Goal: Register for event/course

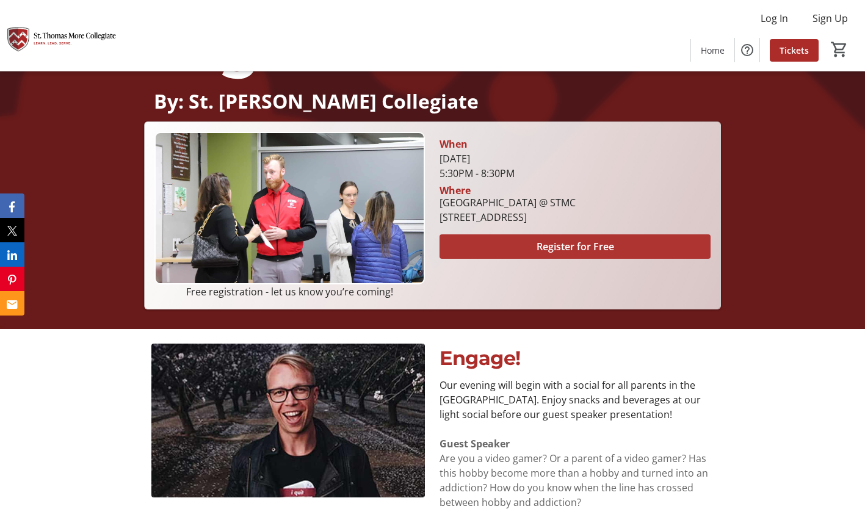
scroll to position [244, 0]
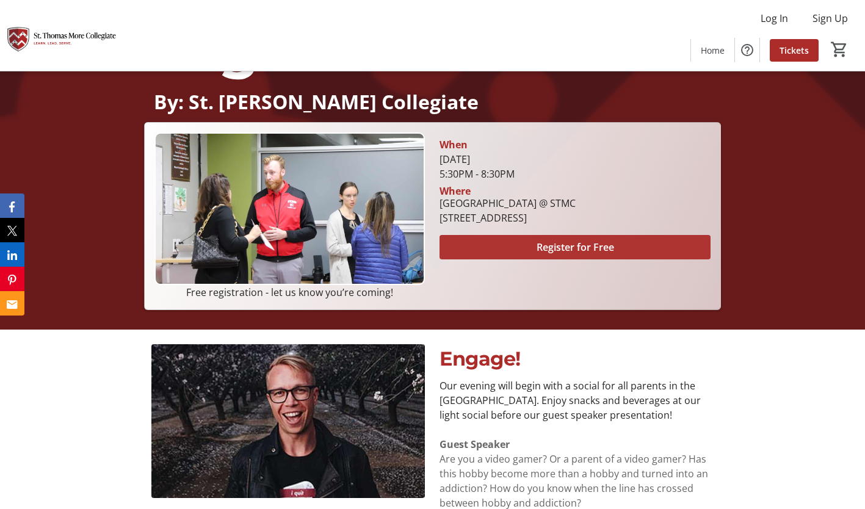
click at [573, 242] on span "Register for Free" at bounding box center [574, 247] width 77 height 15
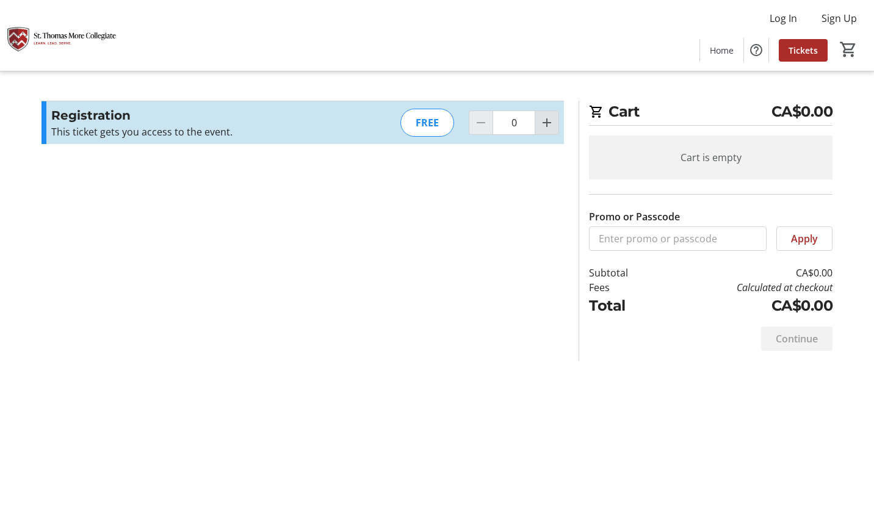
click at [548, 123] on mat-icon "Increment by one" at bounding box center [546, 122] width 15 height 15
type input "2"
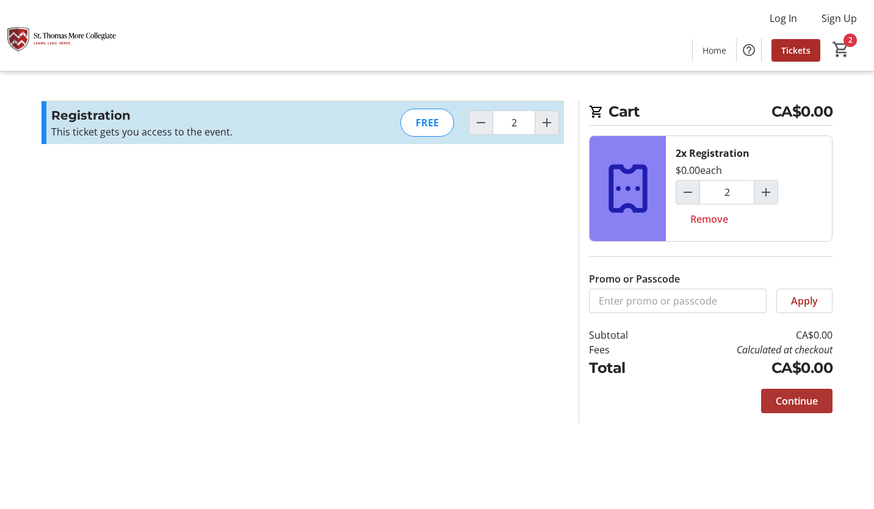
click at [800, 406] on span "Continue" at bounding box center [797, 401] width 42 height 15
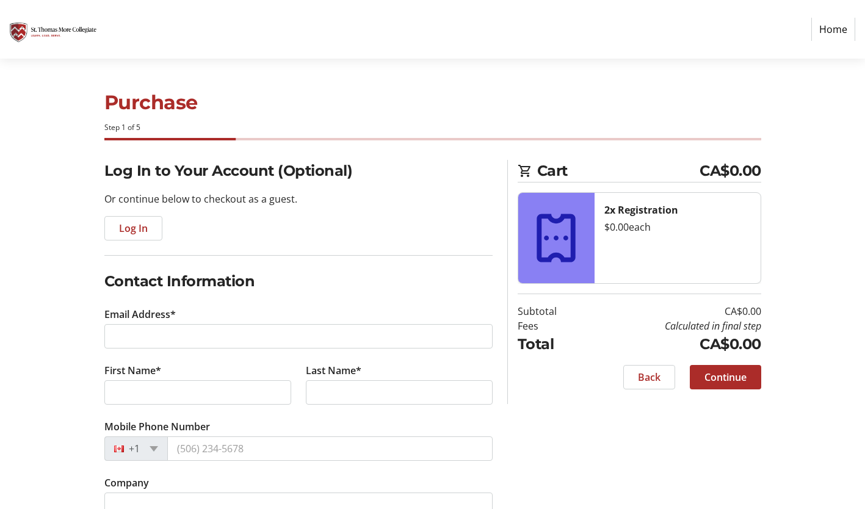
scroll to position [52, 0]
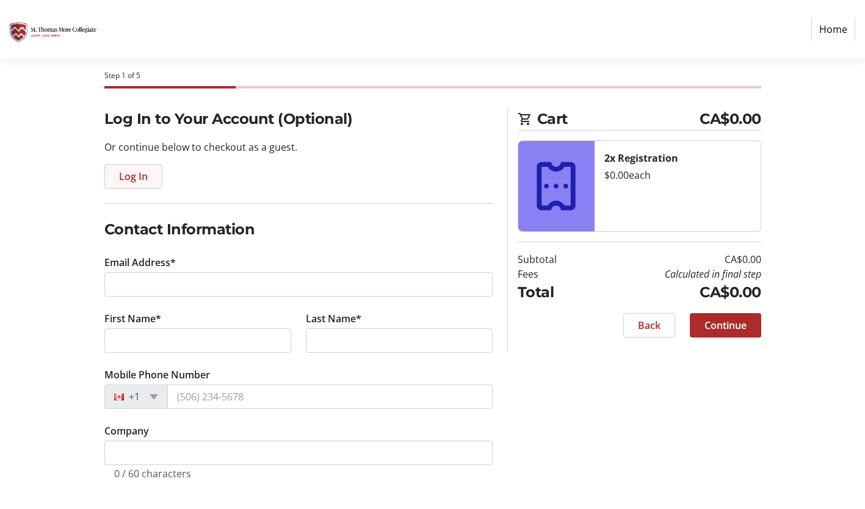
click at [134, 178] on span "Log In" at bounding box center [133, 176] width 29 height 15
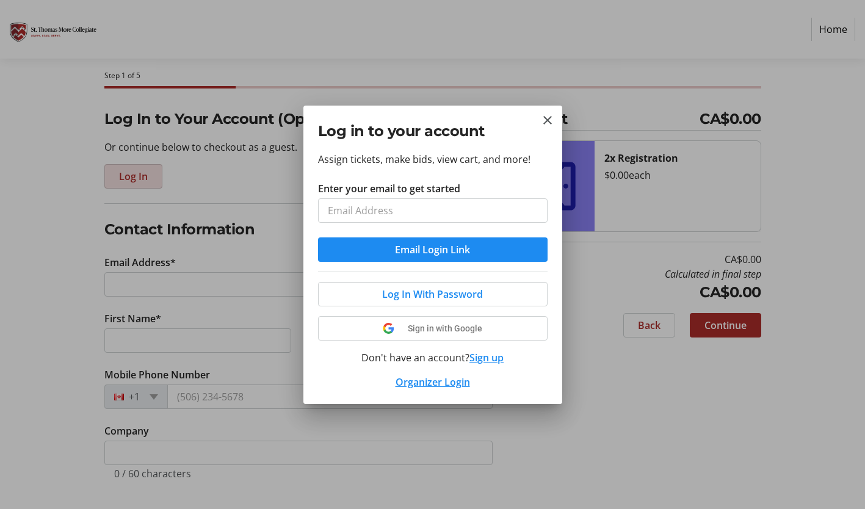
scroll to position [0, 0]
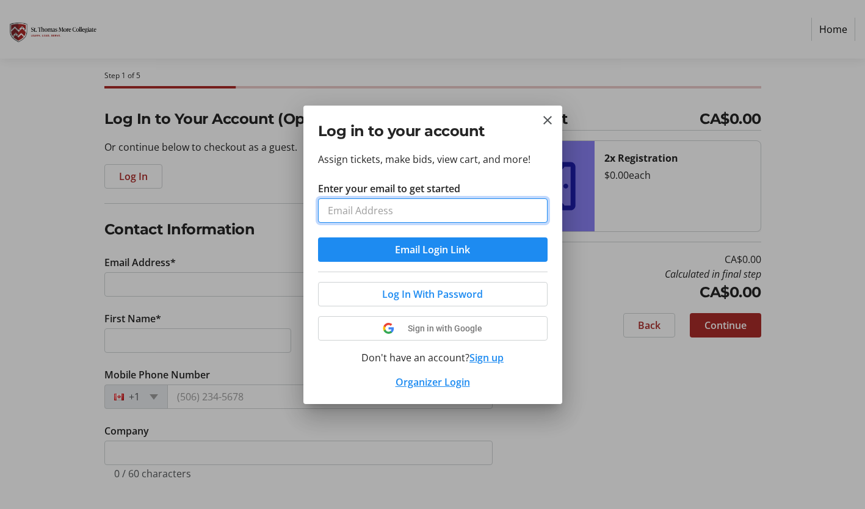
click at [408, 214] on input "Enter your email to get started" at bounding box center [432, 210] width 229 height 24
type input "[EMAIL_ADDRESS][DOMAIN_NAME]"
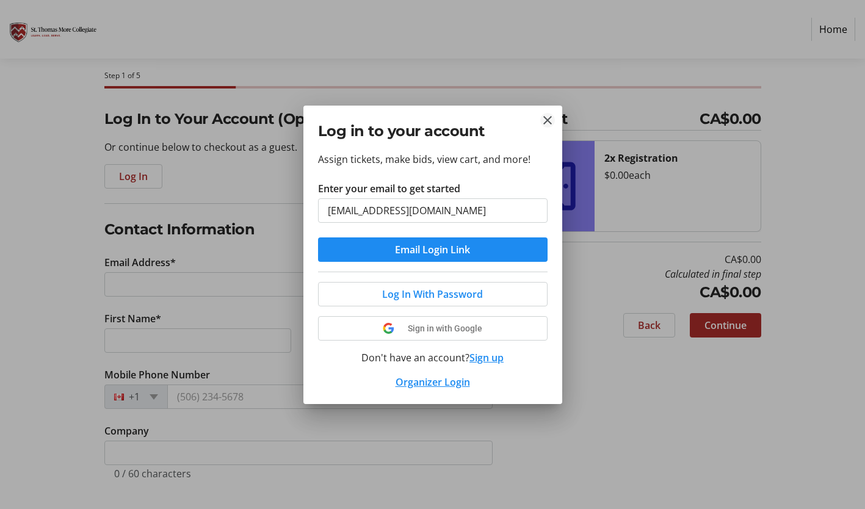
click at [550, 121] on mat-icon "Close" at bounding box center [547, 120] width 15 height 15
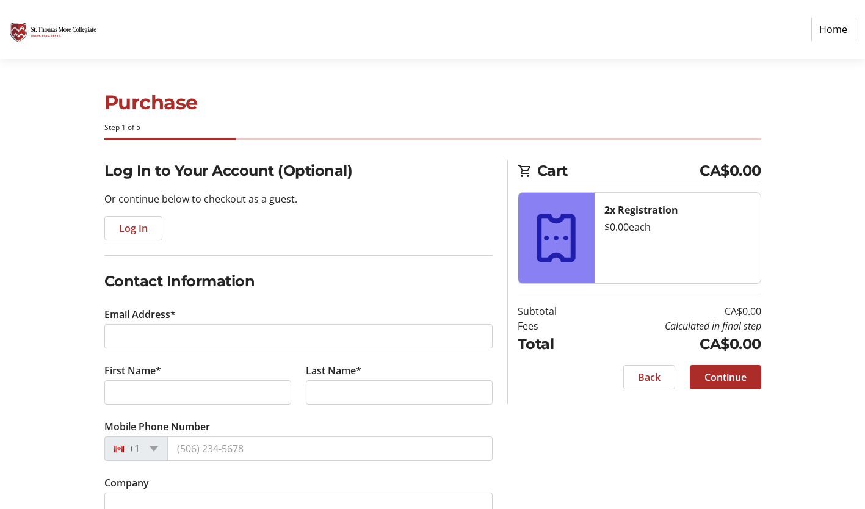
scroll to position [52, 0]
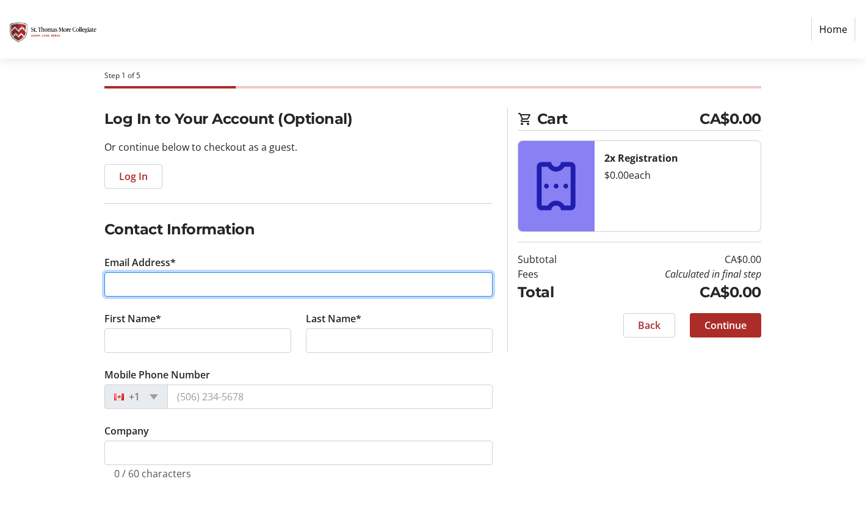
click at [229, 287] on input "Email Address*" at bounding box center [298, 284] width 388 height 24
type input "[EMAIL_ADDRESS][DOMAIN_NAME]"
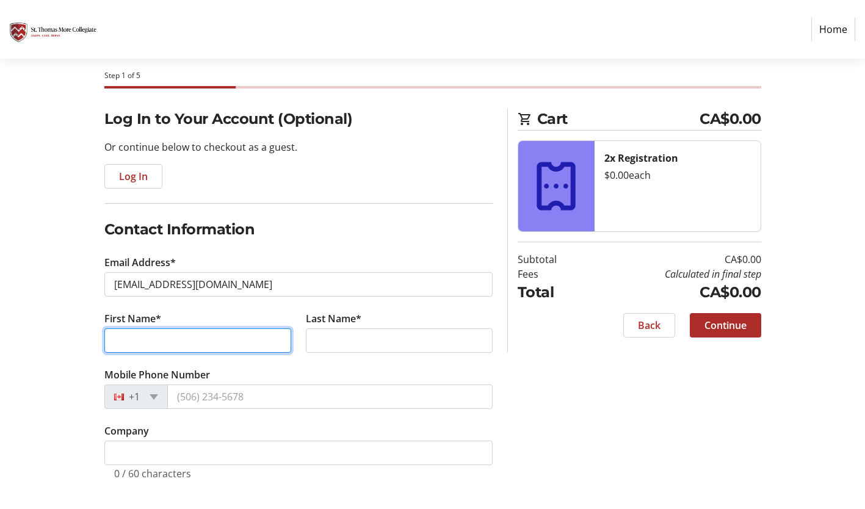
type input "MANJURUL"
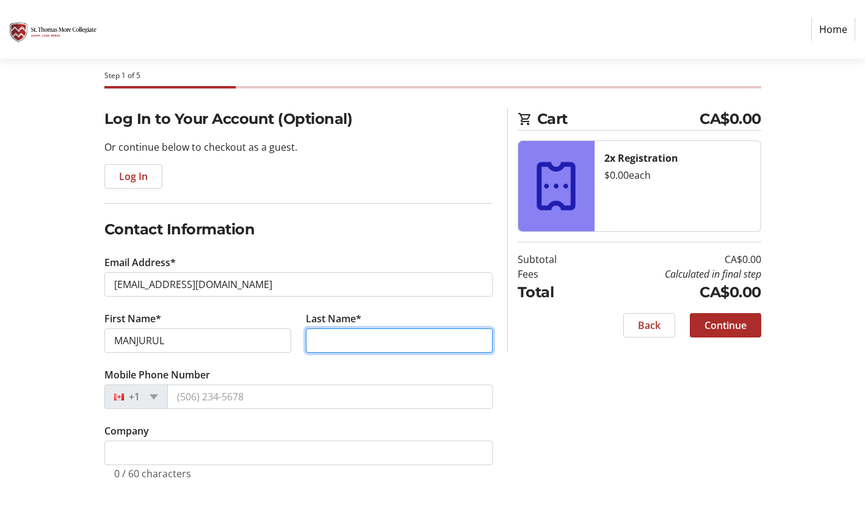
type input "BARI"
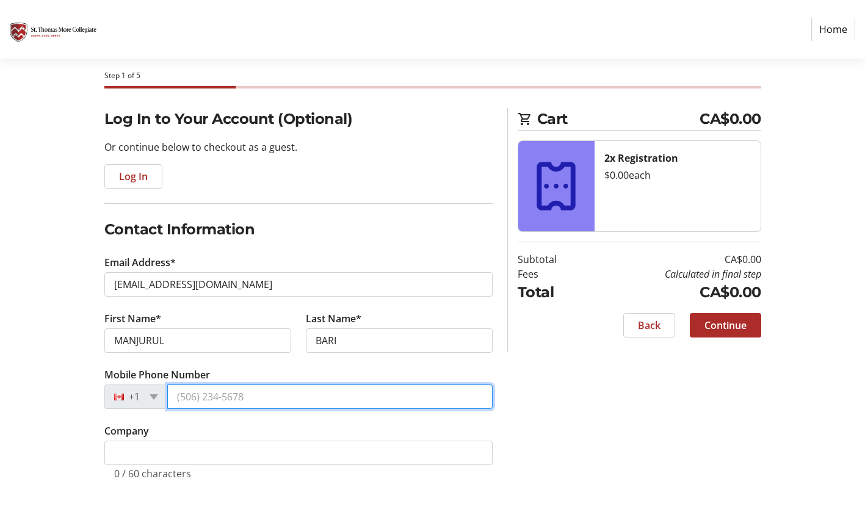
type input "[PHONE_NUMBER]"
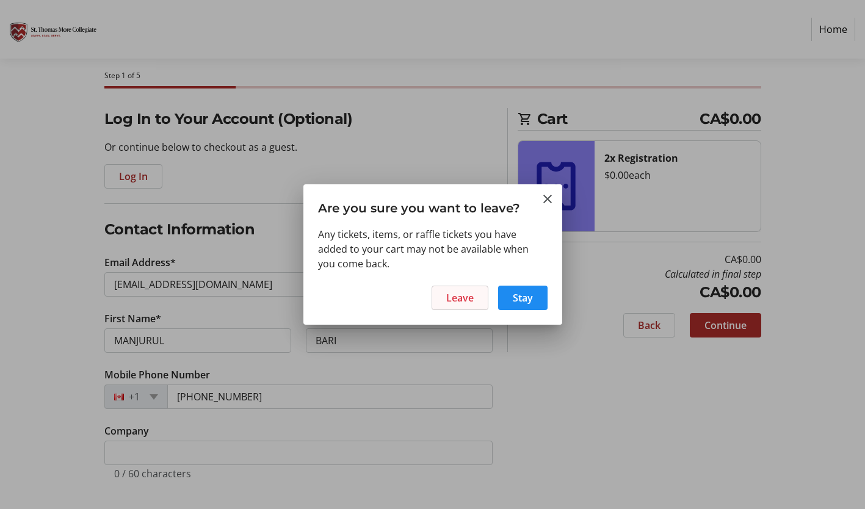
click at [450, 295] on span "Leave" at bounding box center [459, 297] width 27 height 15
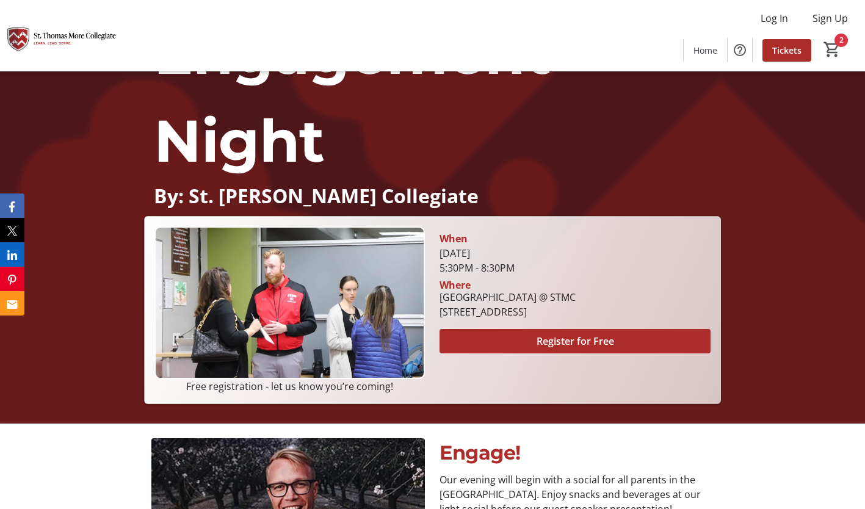
scroll to position [152, 0]
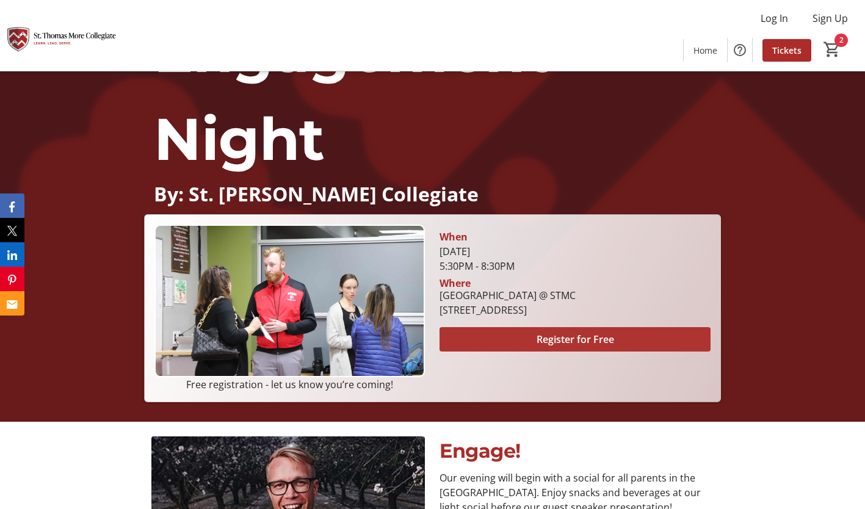
click at [591, 337] on span "Register for Free" at bounding box center [574, 339] width 77 height 15
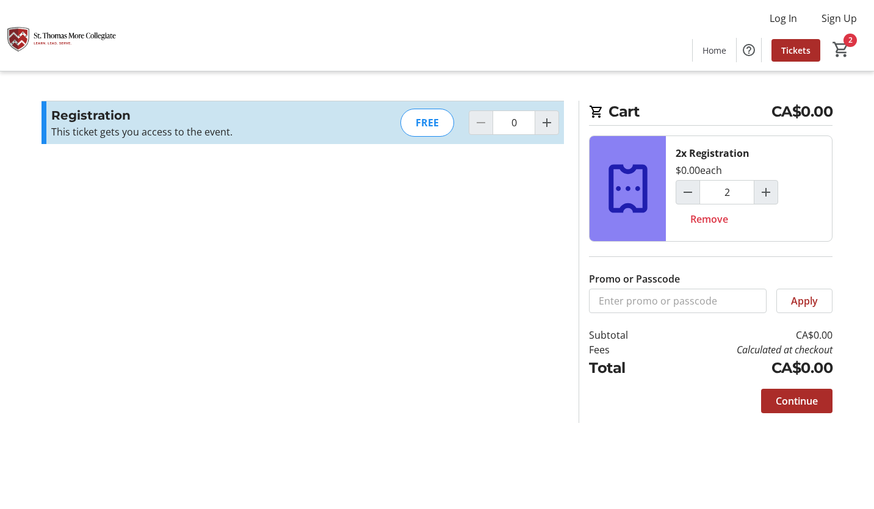
type input "2"
click at [793, 402] on span "Continue" at bounding box center [797, 401] width 42 height 15
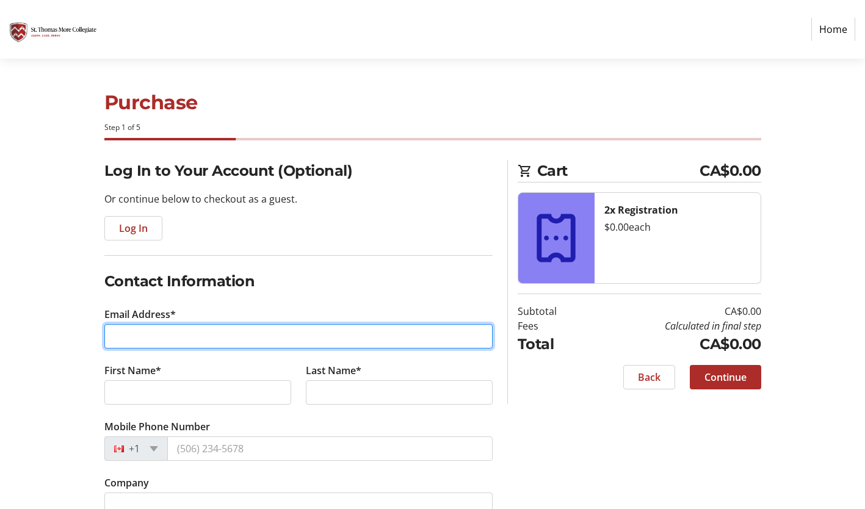
click at [391, 343] on input "Email Address*" at bounding box center [298, 336] width 388 height 24
type input "[EMAIL_ADDRESS][DOMAIN_NAME]"
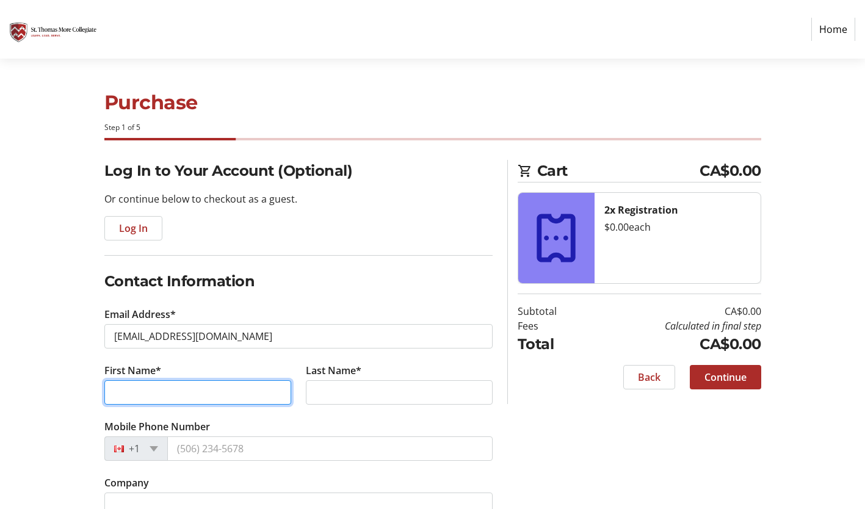
type input "MANJURUL"
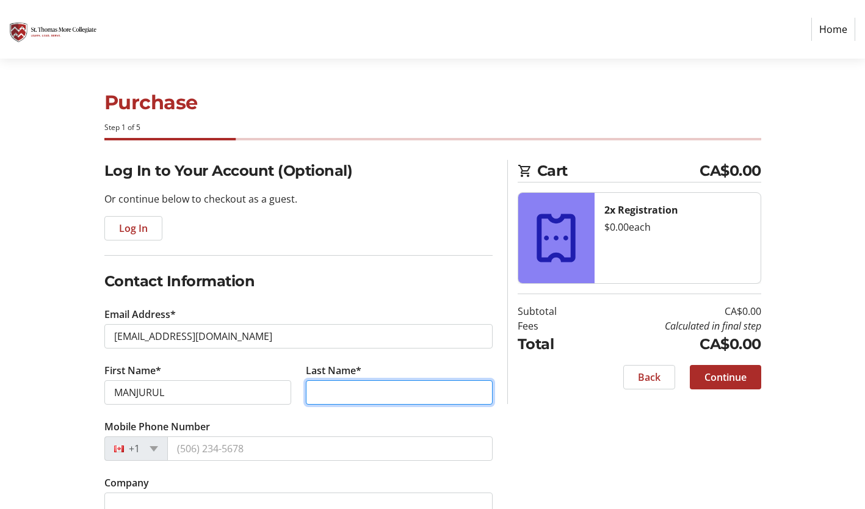
type input "BARI"
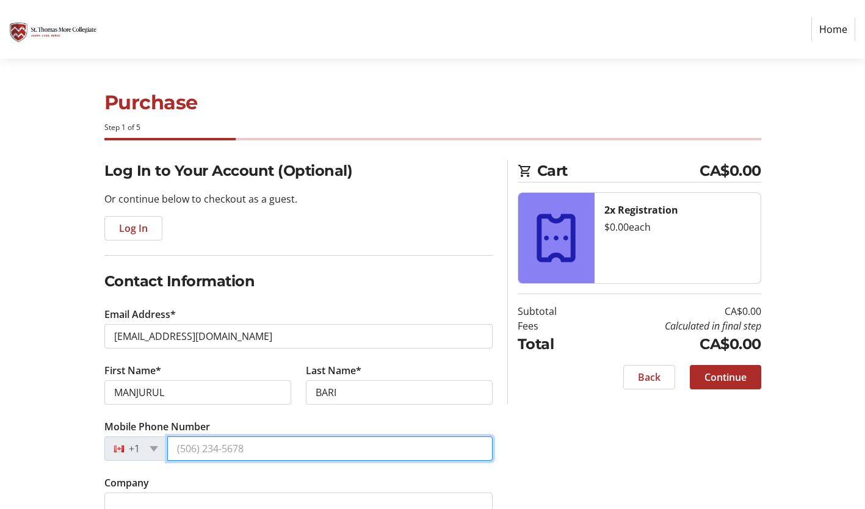
type input "[PHONE_NUMBER]"
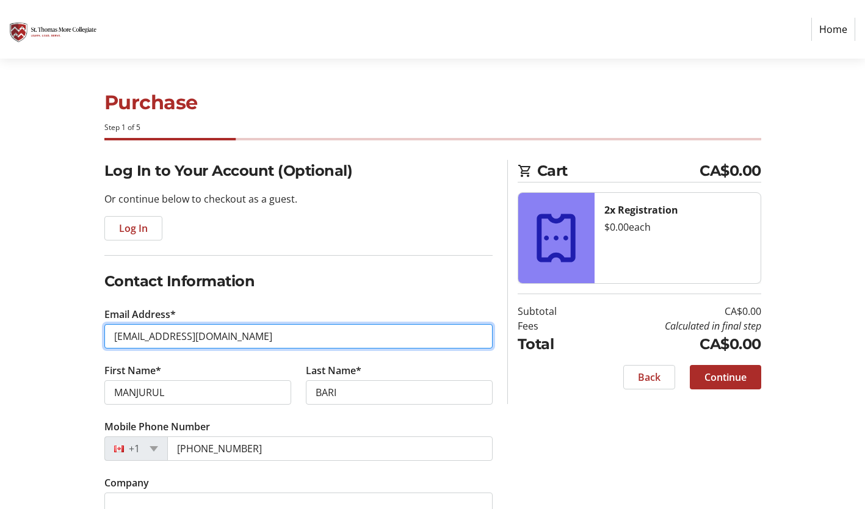
scroll to position [52, 0]
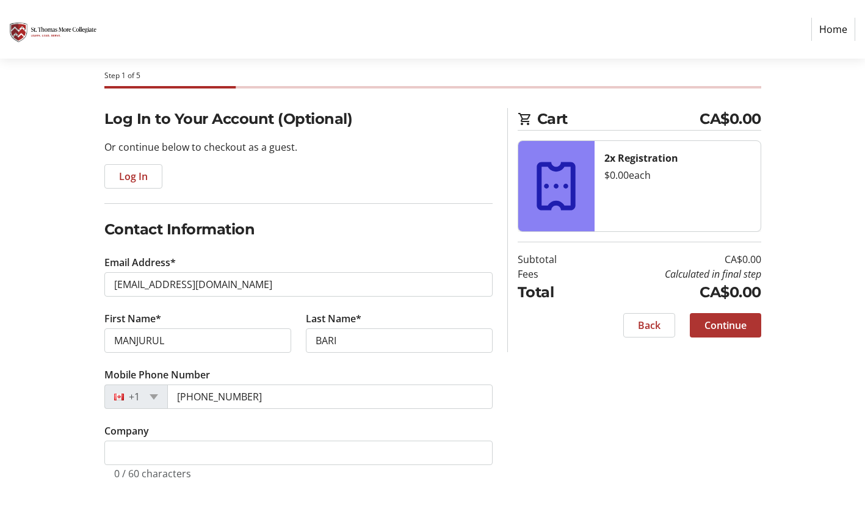
click at [739, 323] on span "Continue" at bounding box center [725, 325] width 42 height 15
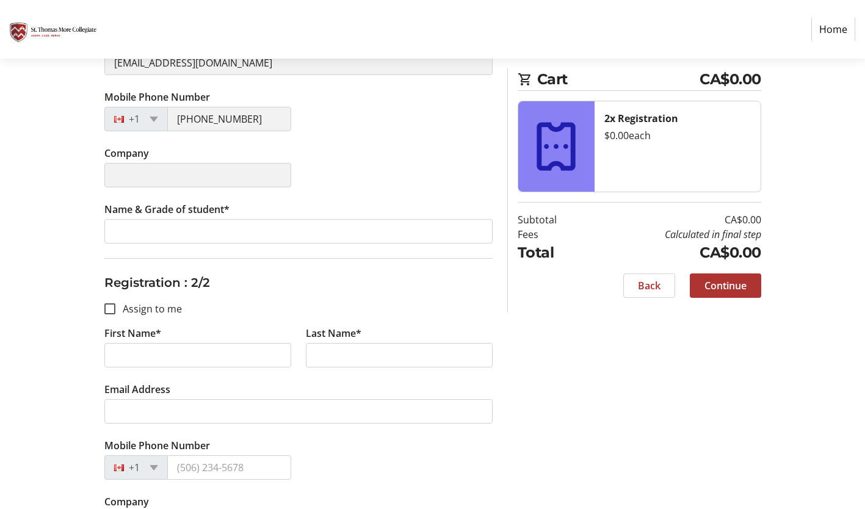
scroll to position [317, 0]
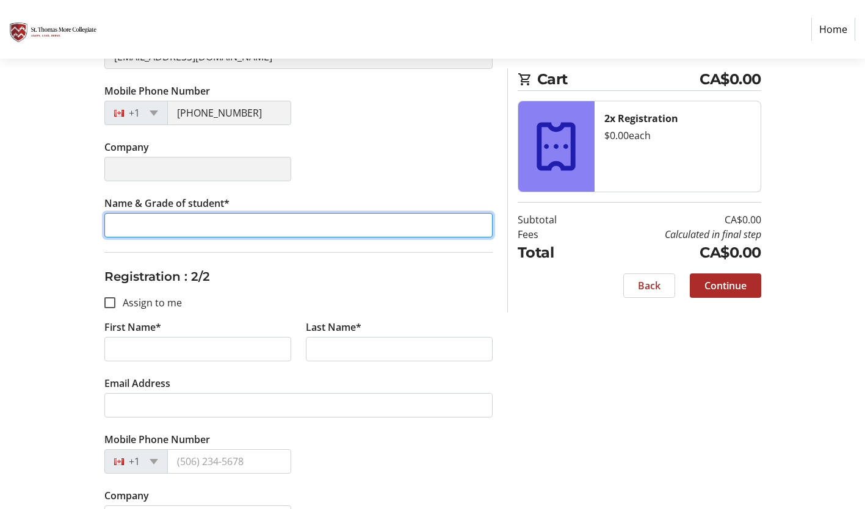
click at [234, 229] on input "Name & Grade of student*" at bounding box center [298, 225] width 388 height 24
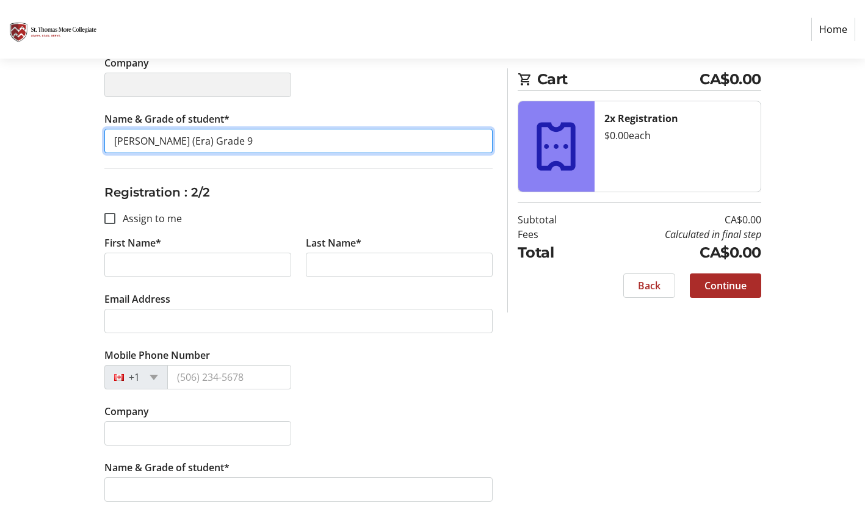
scroll to position [409, 0]
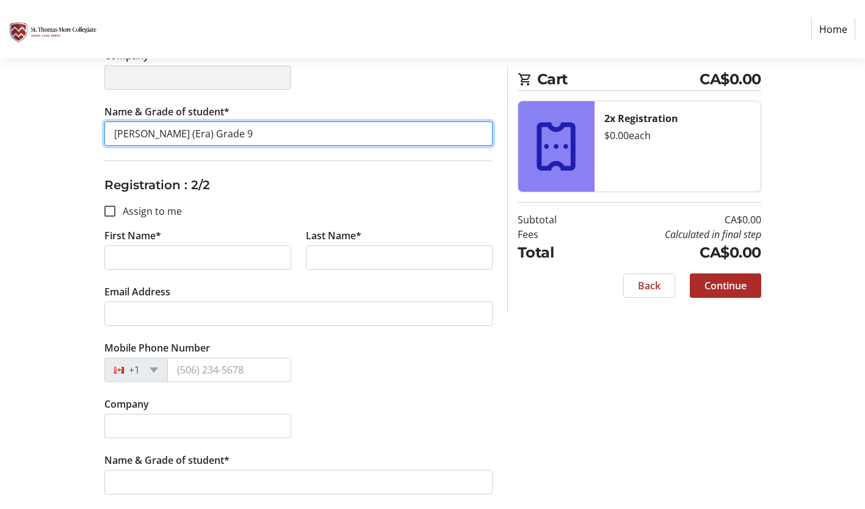
type input "Mrittika Bari (Era) Grade 9"
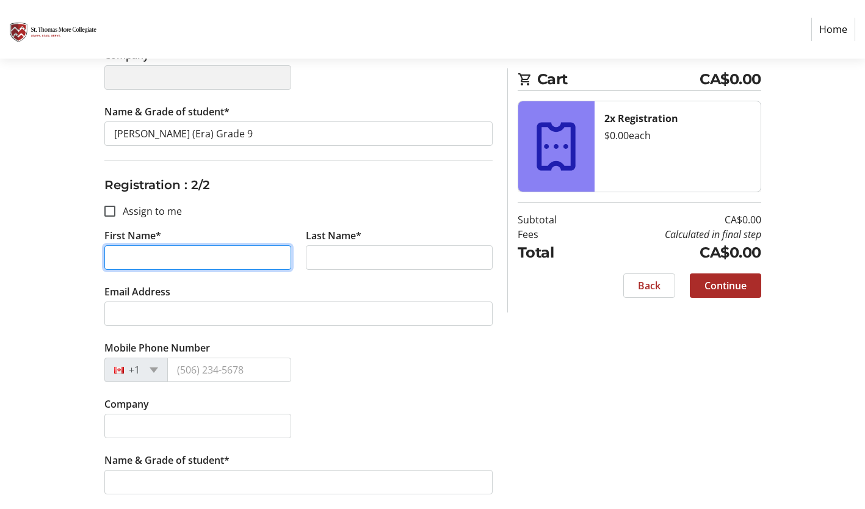
click at [187, 261] on input "First Name*" at bounding box center [197, 257] width 187 height 24
type input "MANJURUL"
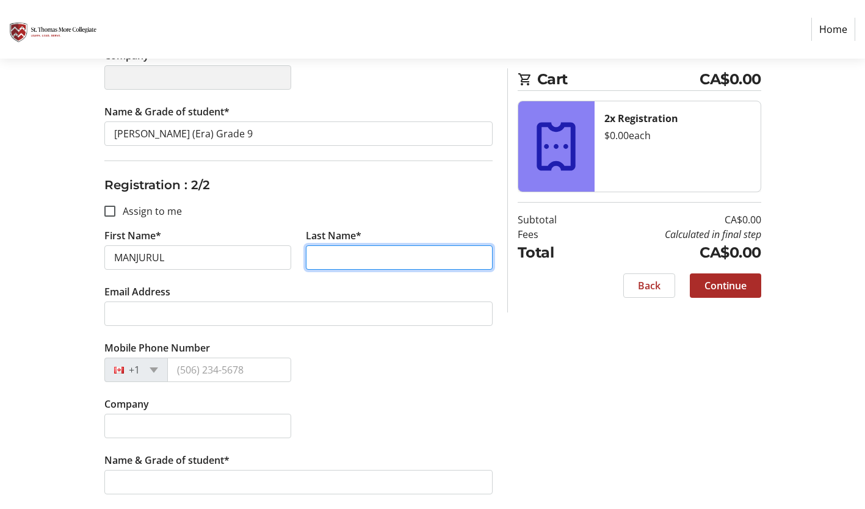
type input "BARI"
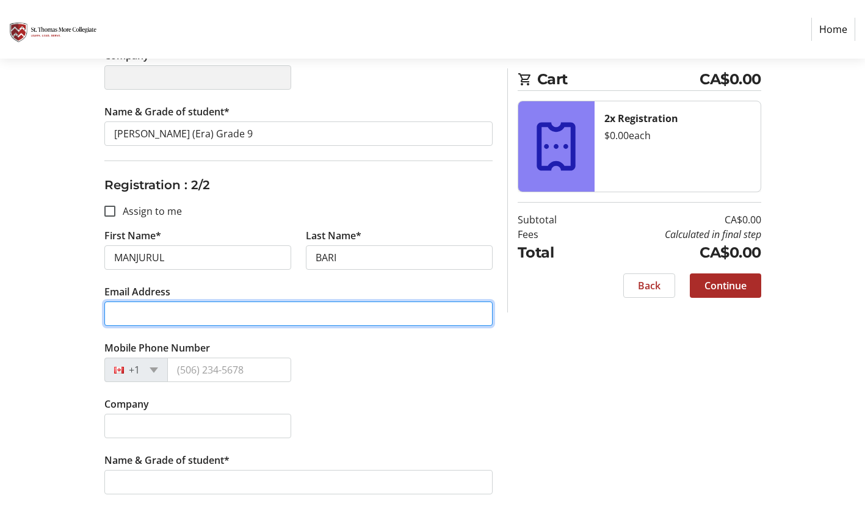
type input "[EMAIL_ADDRESS][DOMAIN_NAME]"
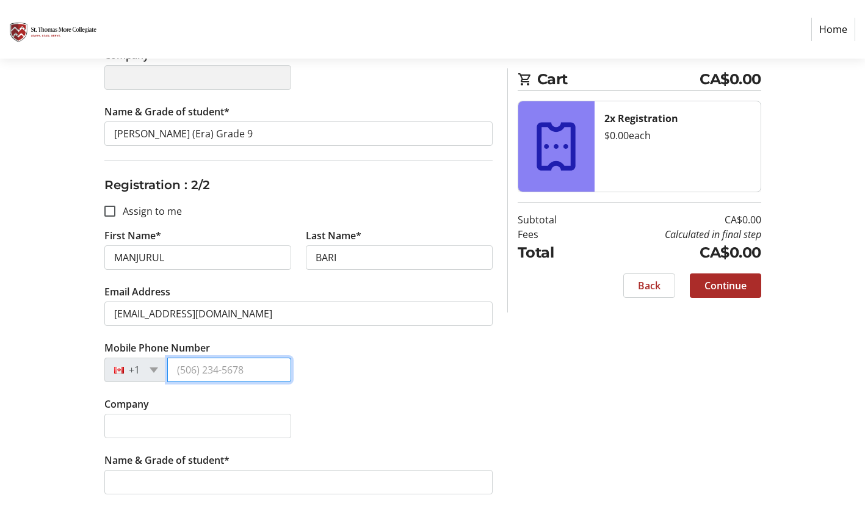
type input "[PHONE_NUMBER]"
click at [723, 285] on span "Continue" at bounding box center [725, 285] width 42 height 15
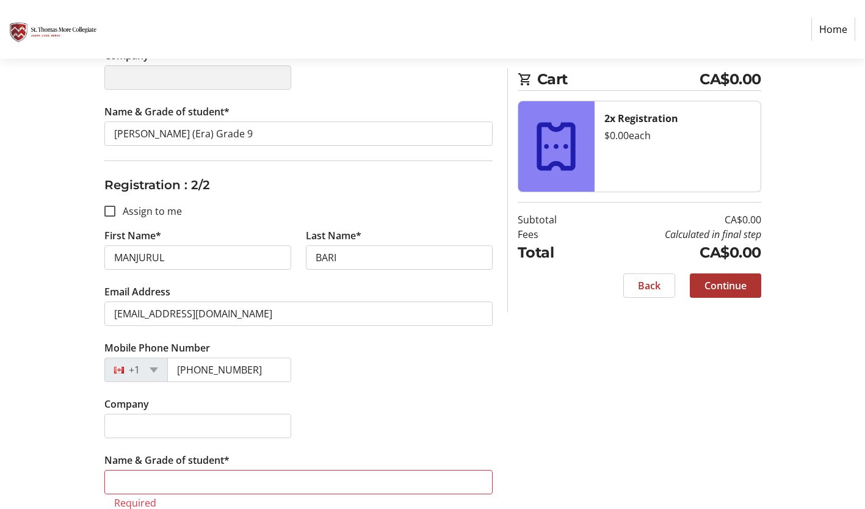
click at [723, 285] on span "Continue" at bounding box center [725, 285] width 42 height 15
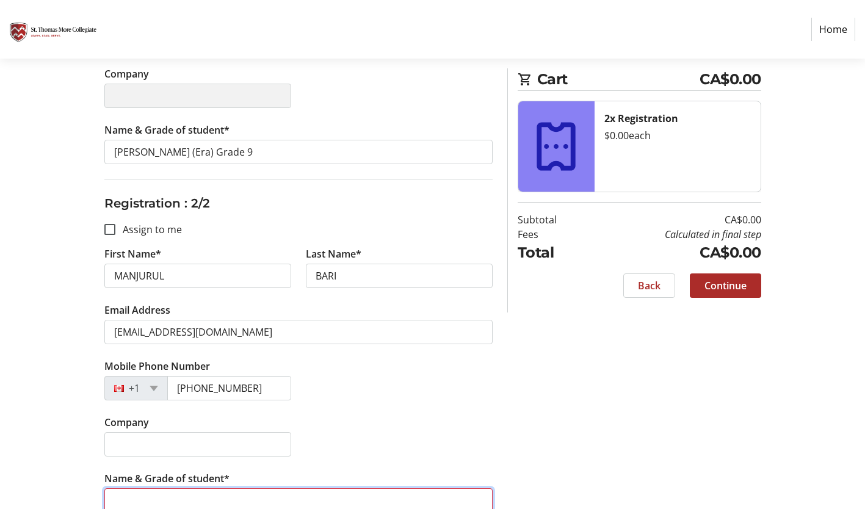
scroll to position [393, 0]
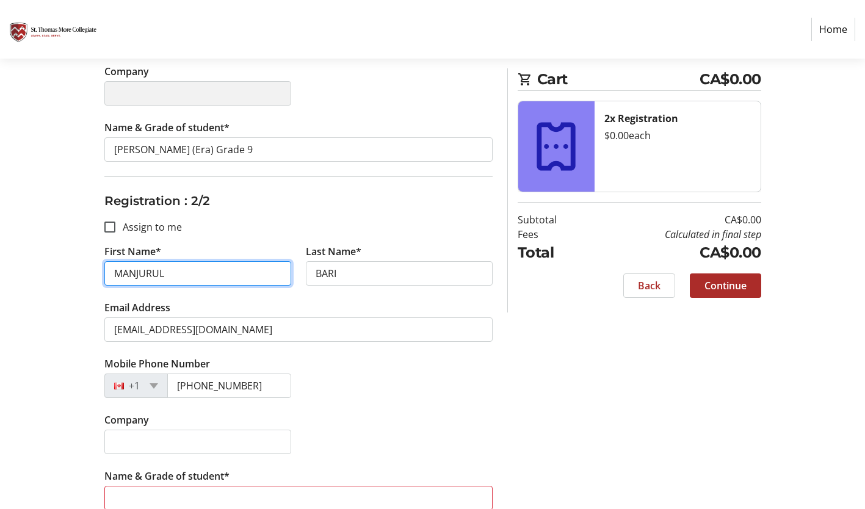
click at [229, 277] on input "MANJURUL" at bounding box center [197, 273] width 187 height 24
type input "M"
type input "Tori"
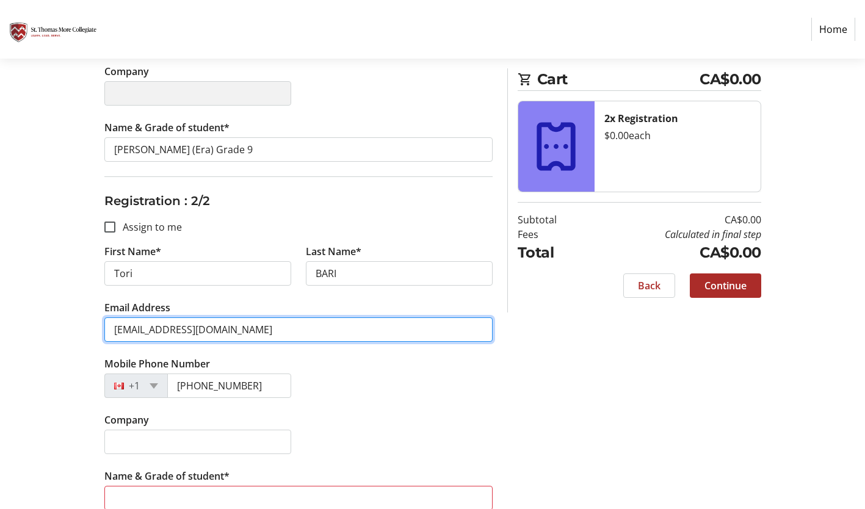
click at [242, 331] on input "[EMAIL_ADDRESS][DOMAIN_NAME]" at bounding box center [298, 329] width 388 height 24
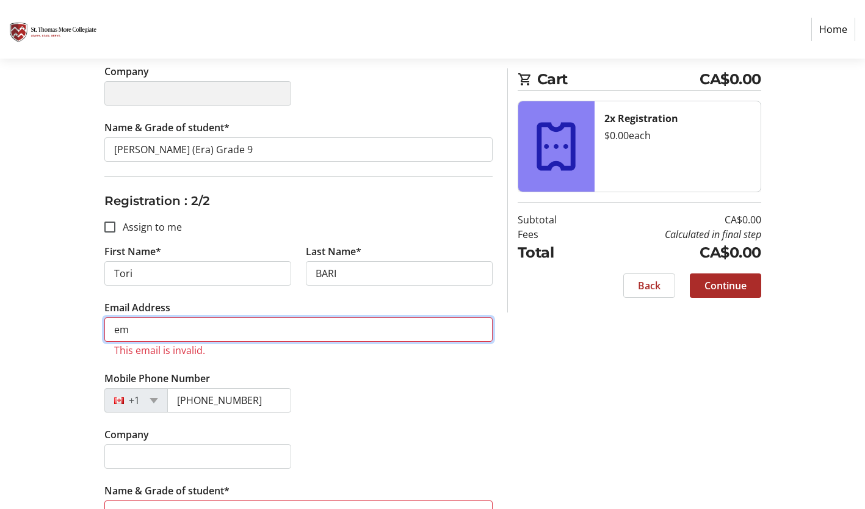
type input "e"
type input "toribari@icloud.com"
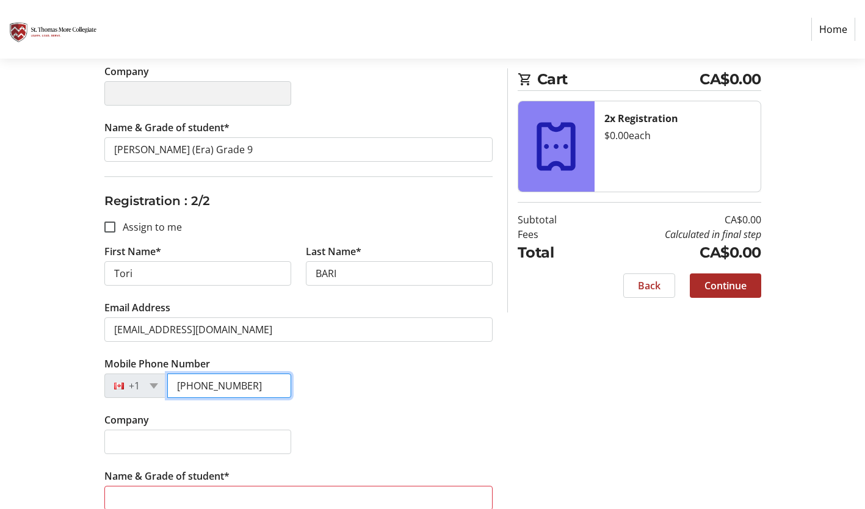
click at [249, 386] on input "[PHONE_NUMBER]" at bounding box center [229, 385] width 124 height 24
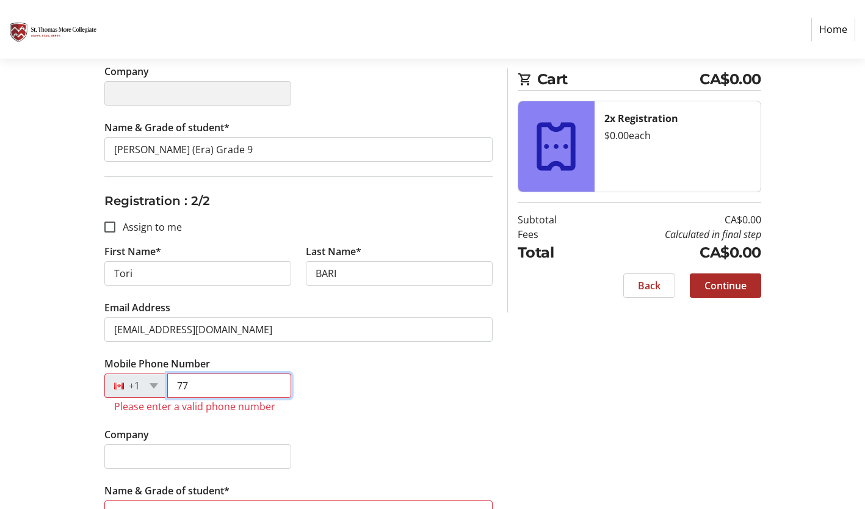
type input "7"
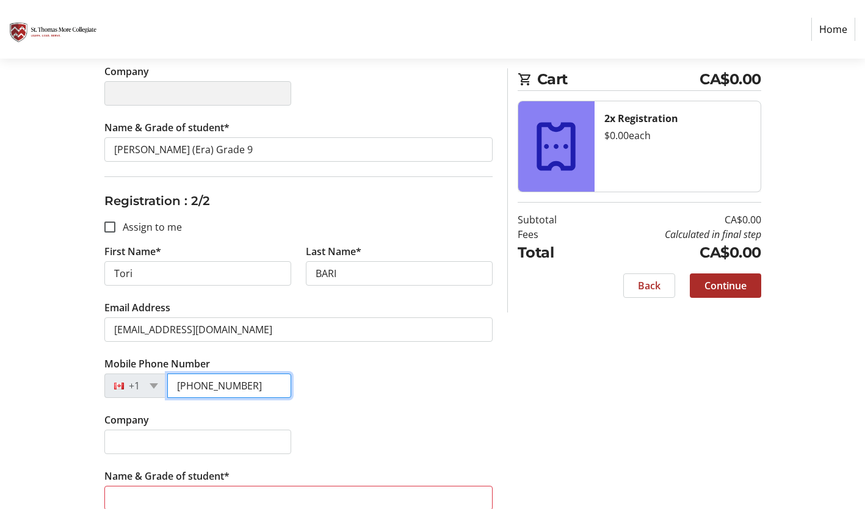
scroll to position [423, 0]
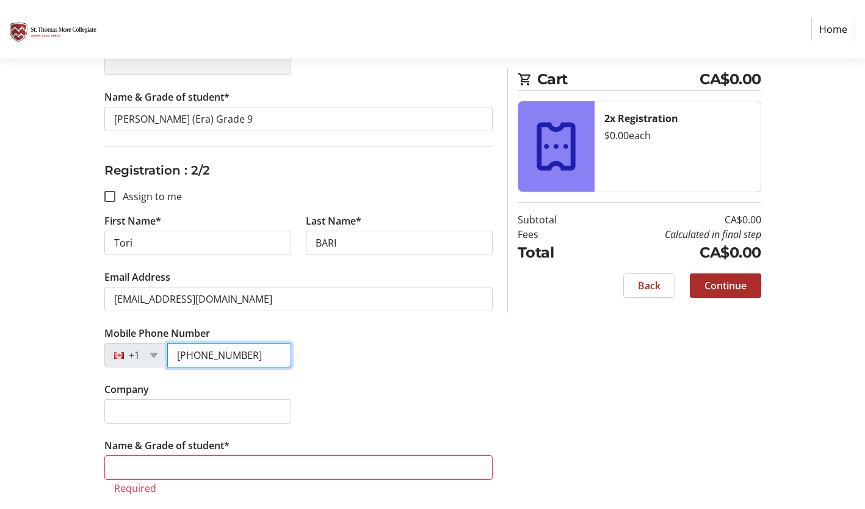
type input "(604) 616-1131"
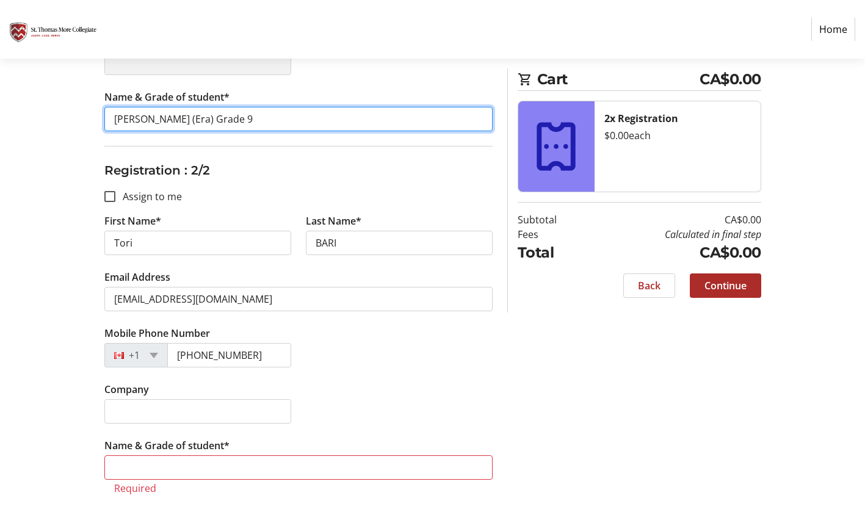
drag, startPoint x: 239, startPoint y: 118, endPoint x: 107, endPoint y: 112, distance: 131.9
click at [107, 112] on input "Mrittika Bari (Era) Grade 9" at bounding box center [298, 119] width 388 height 24
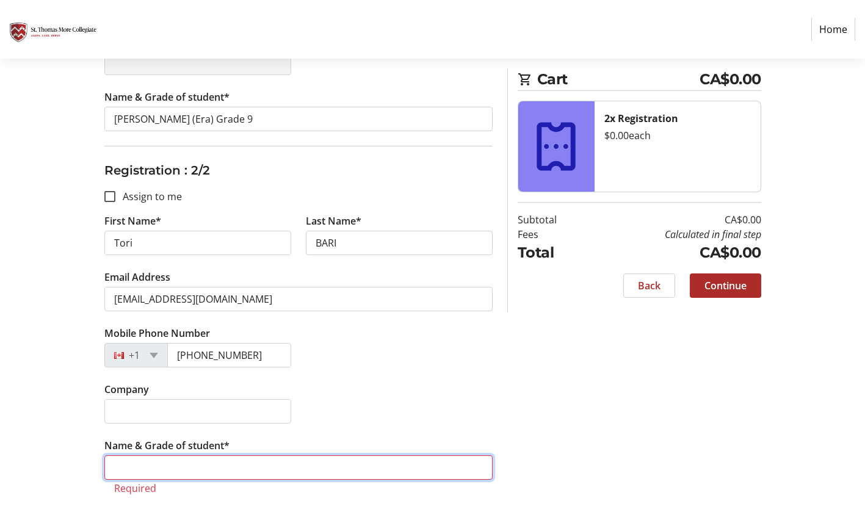
click at [140, 461] on input "Name & Grade of student*" at bounding box center [298, 467] width 388 height 24
paste input "Mrittika Bari (Era) Grade 9"
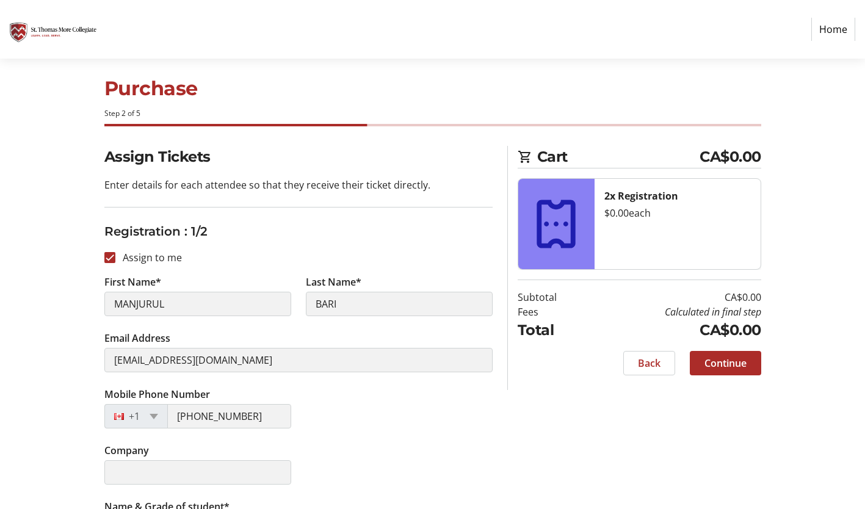
scroll to position [0, 0]
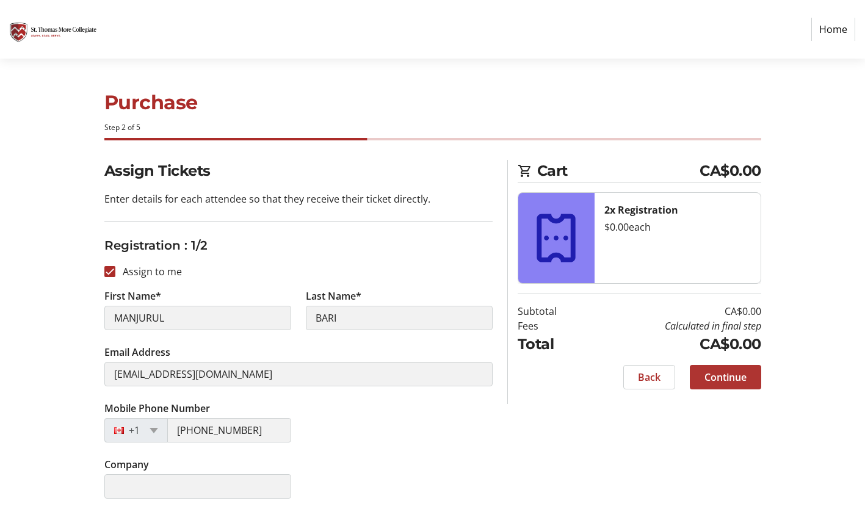
type input "Mrittika Bari (Era) Grade 9"
click at [721, 376] on span "Continue" at bounding box center [725, 377] width 42 height 15
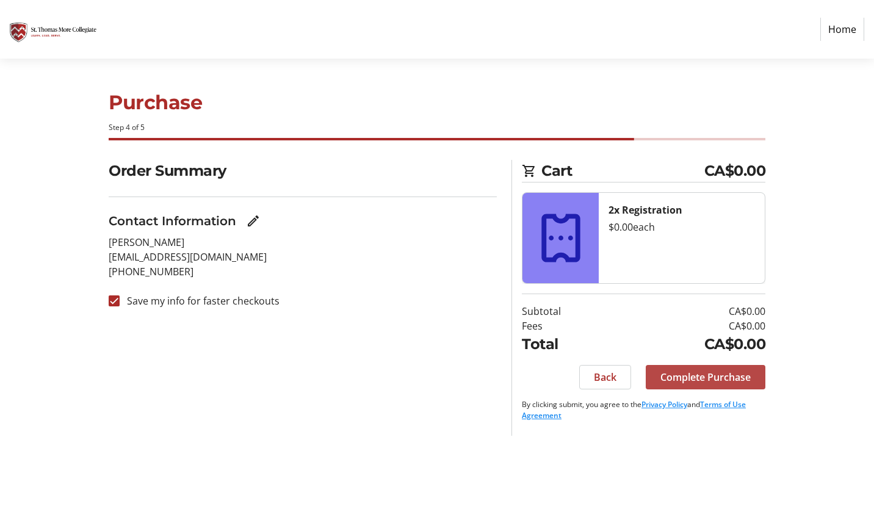
click at [731, 378] on span "Complete Purchase" at bounding box center [705, 377] width 90 height 15
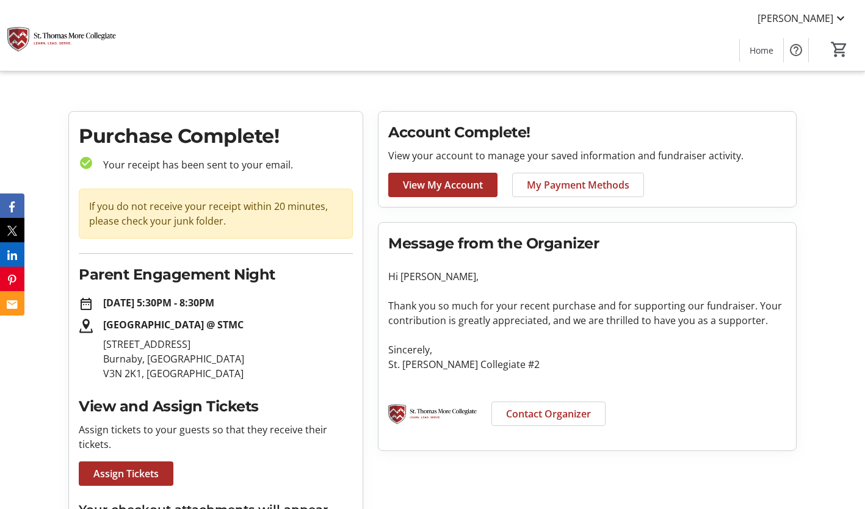
scroll to position [51, 0]
